Goal: Task Accomplishment & Management: Use online tool/utility

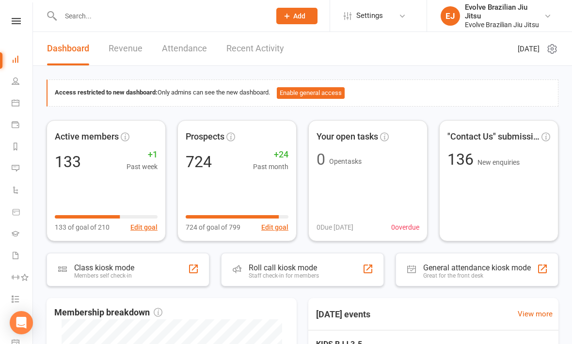
click at [15, 21] on icon at bounding box center [16, 21] width 9 height 6
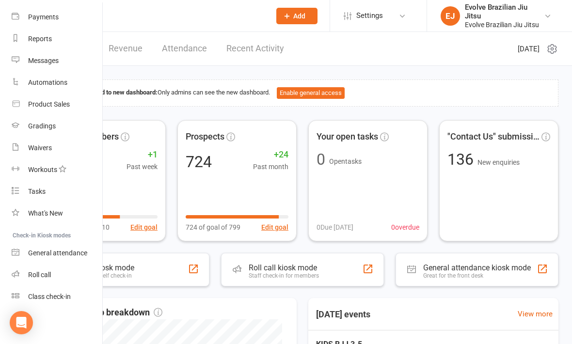
scroll to position [100, 0]
click at [74, 296] on link "Class check-in" at bounding box center [58, 297] width 92 height 22
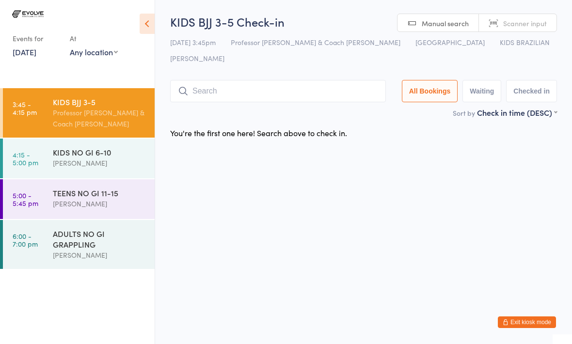
click at [228, 81] on input "search" at bounding box center [278, 91] width 216 height 22
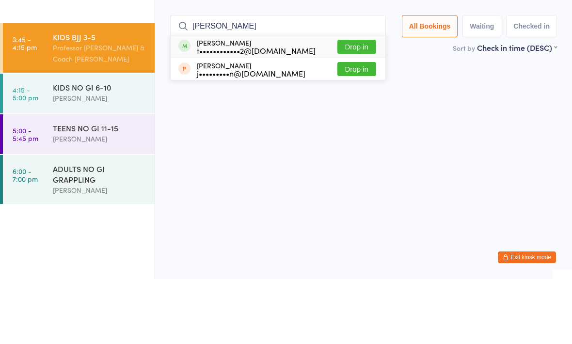
type input "Avery"
click at [348, 105] on button "Drop in" at bounding box center [357, 112] width 39 height 14
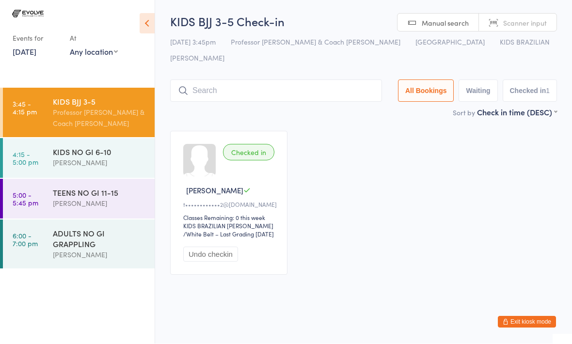
click at [340, 82] on input "search" at bounding box center [276, 91] width 212 height 22
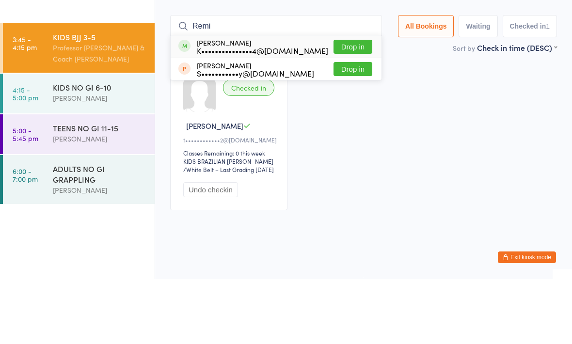
type input "Remi"
click at [353, 105] on button "Drop in" at bounding box center [353, 112] width 39 height 14
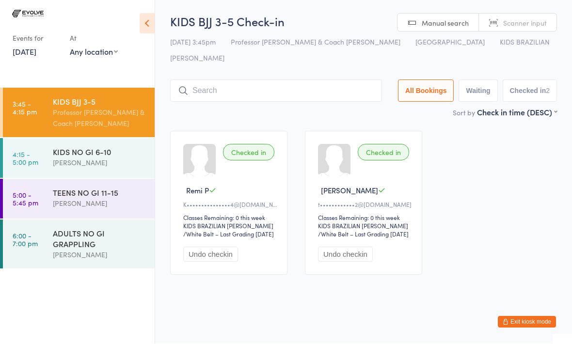
click at [226, 80] on input "search" at bounding box center [276, 91] width 212 height 22
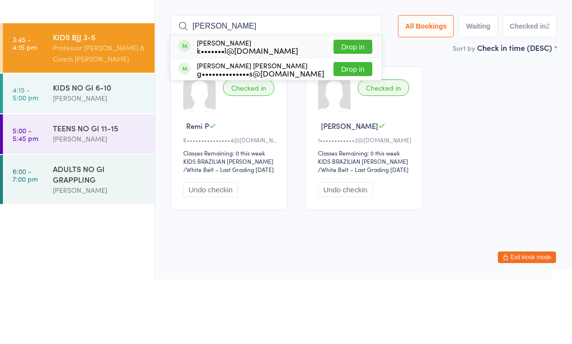
type input "Noah"
click at [349, 127] on button "Drop in" at bounding box center [353, 134] width 39 height 14
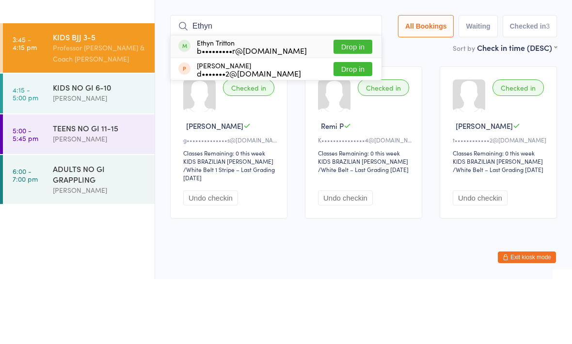
type input "Ethyn"
click at [348, 105] on button "Drop in" at bounding box center [353, 112] width 39 height 14
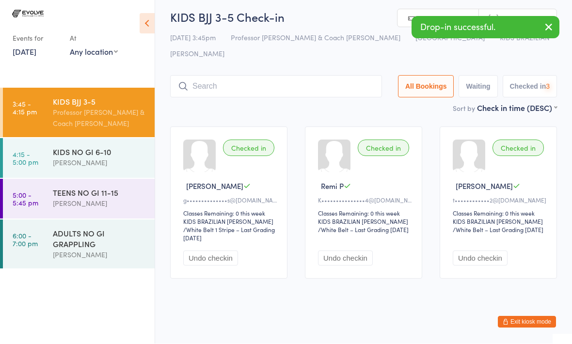
scroll to position [5, 0]
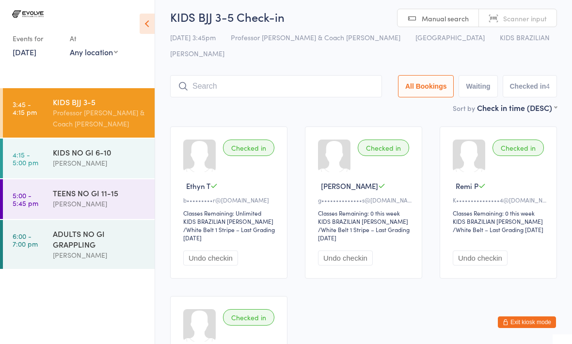
click at [311, 78] on input "search" at bounding box center [276, 86] width 212 height 22
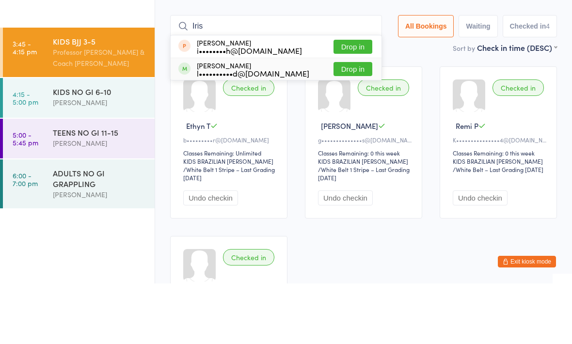
type input "Iris"
click at [279, 130] on div "l••••••••••d@gmail.com" at bounding box center [253, 134] width 113 height 8
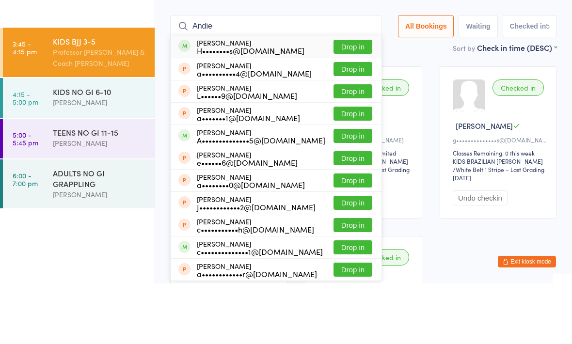
type input "Andie"
click at [347, 100] on button "Drop in" at bounding box center [353, 107] width 39 height 14
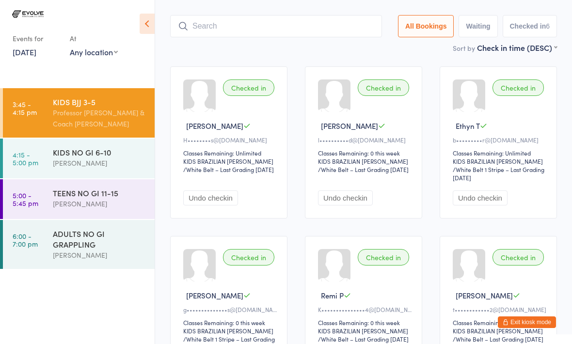
click at [207, 21] on input "search" at bounding box center [276, 26] width 212 height 22
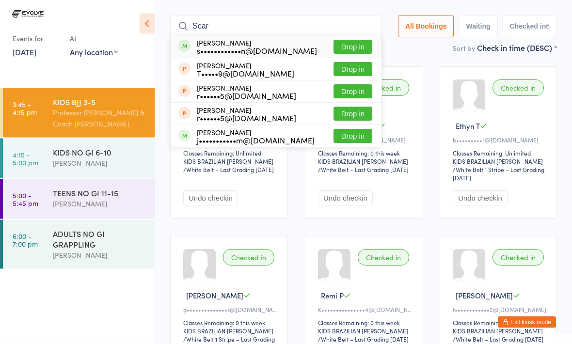
type input "Scar"
click at [342, 40] on button "Drop in" at bounding box center [353, 47] width 39 height 14
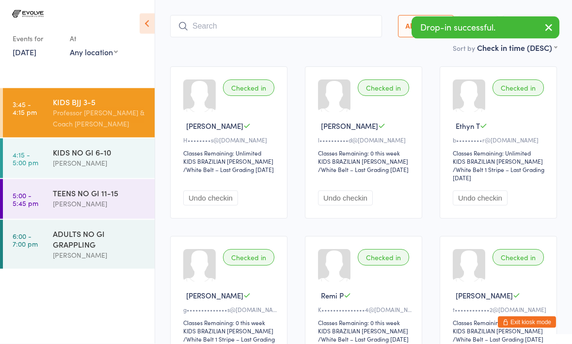
scroll to position [65, 0]
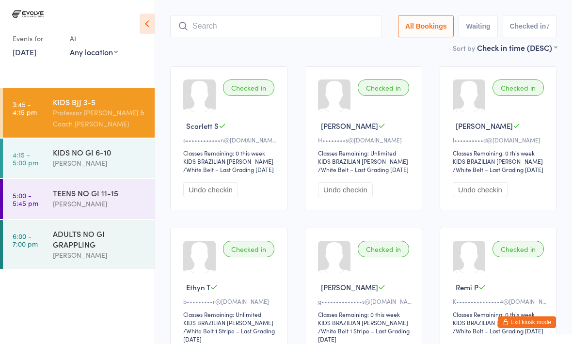
click at [241, 15] on input "search" at bounding box center [276, 26] width 212 height 22
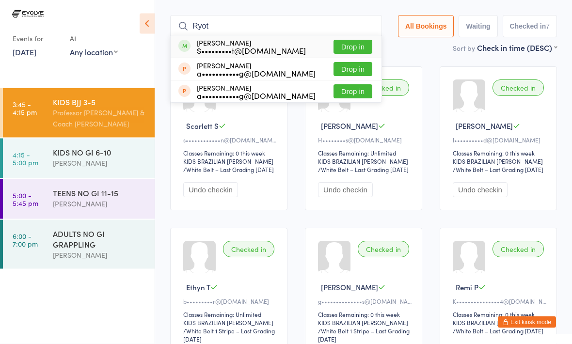
type input "Ryot"
click at [262, 47] on div "S•••••••••t@gmail.com" at bounding box center [251, 51] width 109 height 8
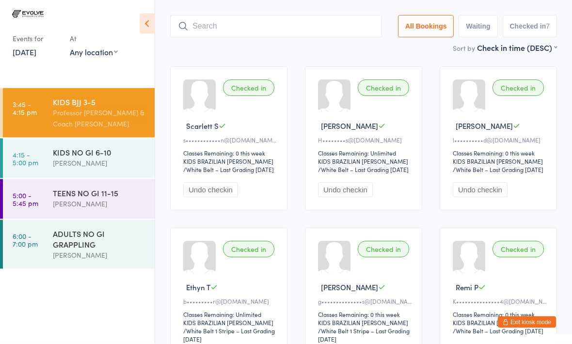
scroll to position [65, 0]
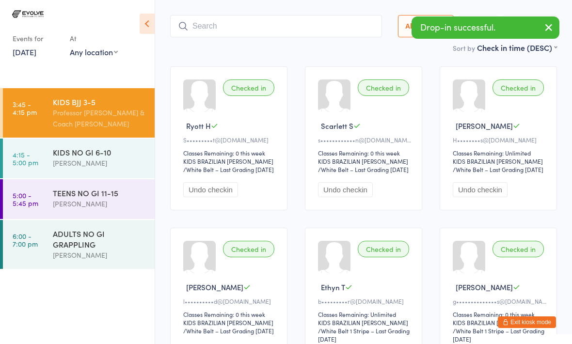
click at [252, 80] on div "Checked in" at bounding box center [248, 88] width 51 height 16
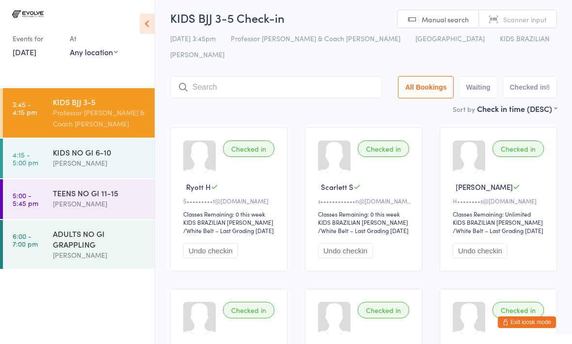
scroll to position [0, 0]
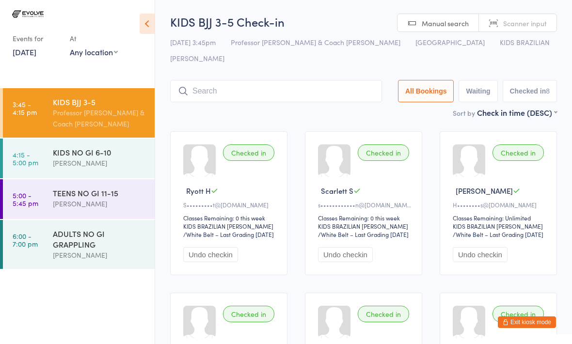
click at [223, 80] on input "search" at bounding box center [276, 91] width 212 height 22
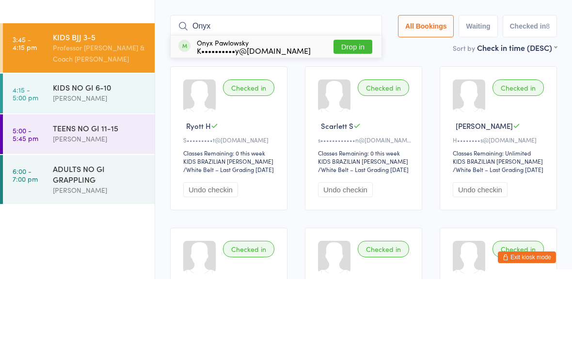
type input "Onyx"
click at [347, 105] on button "Drop in" at bounding box center [353, 112] width 39 height 14
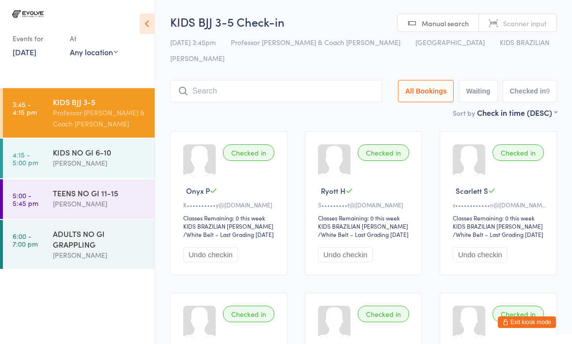
click at [231, 84] on input "search" at bounding box center [276, 91] width 212 height 22
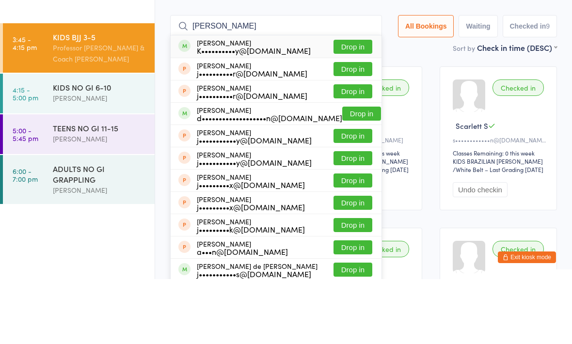
type input "Jesse"
click at [346, 105] on button "Drop in" at bounding box center [353, 112] width 39 height 14
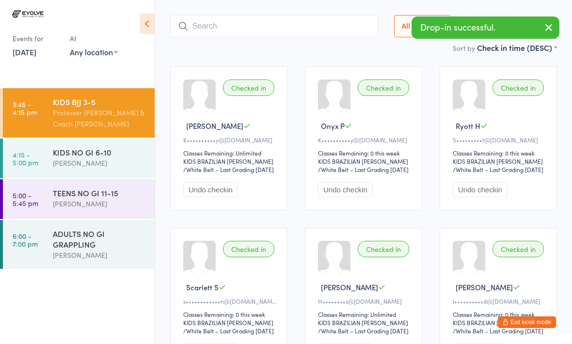
click at [69, 161] on div "Professor Egor Rocha" at bounding box center [100, 163] width 94 height 11
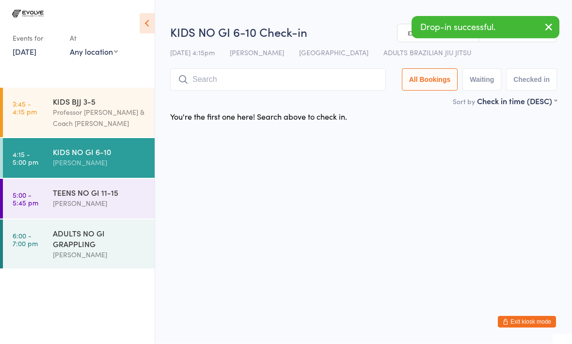
click at [254, 77] on input "search" at bounding box center [278, 80] width 216 height 22
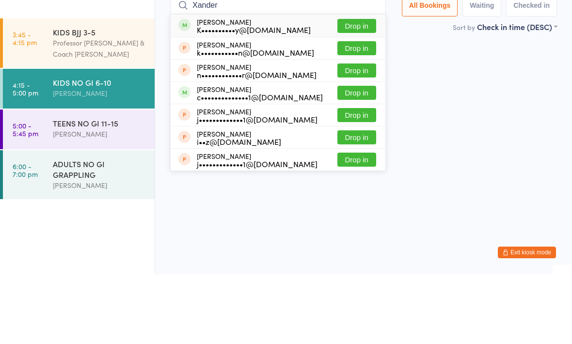
type input "Xander"
click at [358, 89] on button "Drop in" at bounding box center [357, 96] width 39 height 14
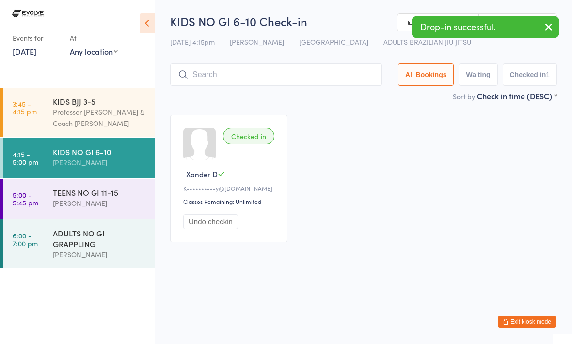
click at [40, 118] on link "3:45 - 4:15 pm KIDS BJJ 3-5 Professor Egor & Coach Tarah Rocha" at bounding box center [79, 112] width 152 height 49
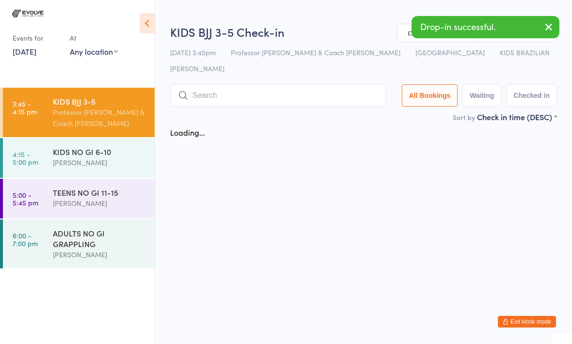
scroll to position [0, 0]
